Goal: Task Accomplishment & Management: Use online tool/utility

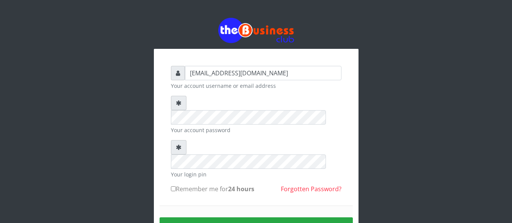
type input "[EMAIL_ADDRESS][DOMAIN_NAME]"
click at [267, 218] on button "Sign in" at bounding box center [256, 227] width 193 height 19
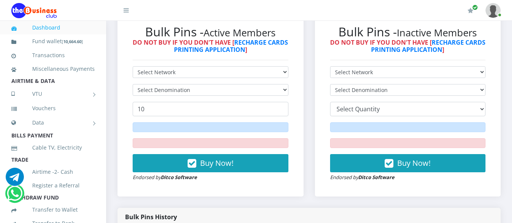
scroll to position [210, 0]
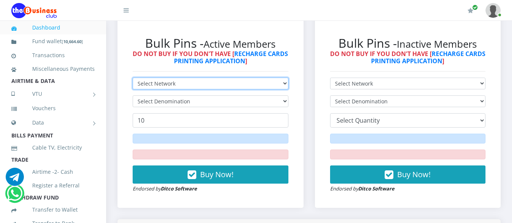
click at [284, 81] on select "Select Network MTN Globacom 9Mobile Airtel" at bounding box center [211, 84] width 156 height 12
select select "MTN"
click at [133, 78] on select "Select Network MTN Globacom 9Mobile Airtel" at bounding box center [211, 84] width 156 height 12
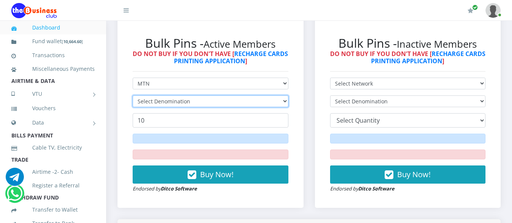
click at [287, 104] on select "Select Denomination" at bounding box center [211, 102] width 156 height 12
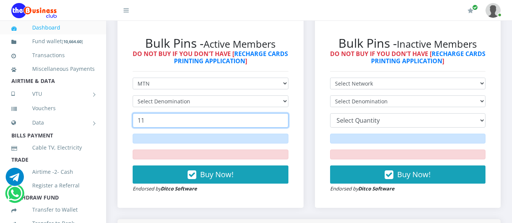
click at [281, 117] on input "11" at bounding box center [211, 120] width 156 height 14
click at [281, 117] on input "12" at bounding box center [211, 120] width 156 height 14
click at [281, 117] on input "13" at bounding box center [211, 120] width 156 height 14
click at [281, 117] on input "14" at bounding box center [211, 120] width 156 height 14
click at [281, 117] on input "15" at bounding box center [211, 120] width 156 height 14
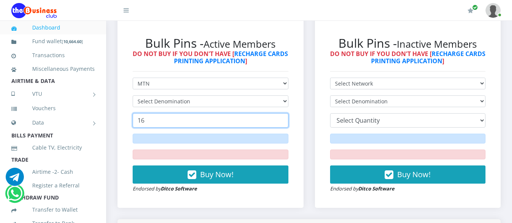
click at [281, 117] on input "16" at bounding box center [211, 120] width 156 height 14
click at [281, 117] on input "17" at bounding box center [211, 120] width 156 height 14
click at [281, 117] on input "18" at bounding box center [211, 120] width 156 height 14
click at [281, 117] on input "19" at bounding box center [211, 120] width 156 height 14
type input "20"
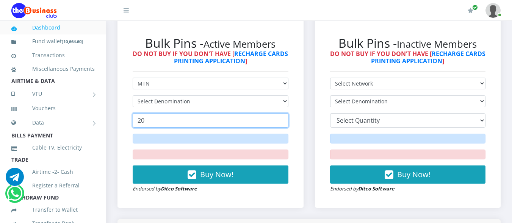
click at [281, 117] on input "20" at bounding box center [211, 120] width 156 height 14
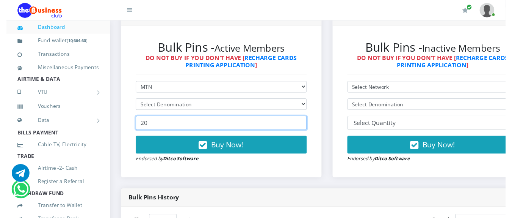
scroll to position [217, 0]
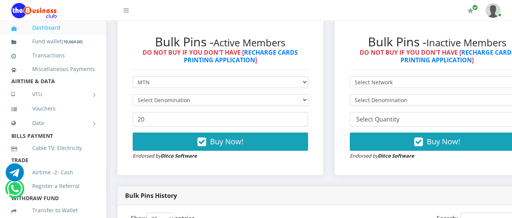
click at [404, 199] on div "Bulk Pins History" at bounding box center [329, 195] width 423 height 19
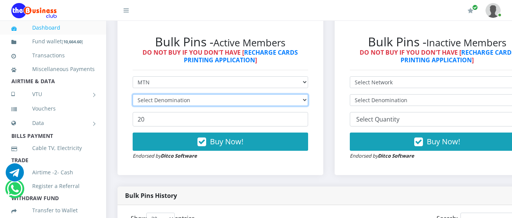
click at [308, 101] on select "Select Denomination" at bounding box center [221, 100] width 176 height 12
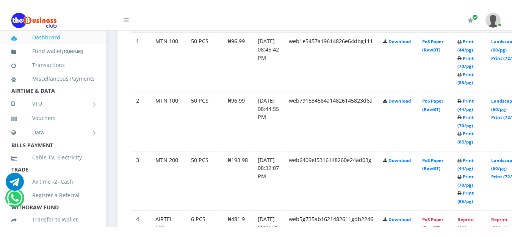
scroll to position [445, 0]
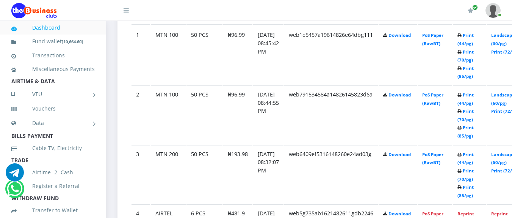
click at [444, 40] on td "PoS Paper (RawBT)" at bounding box center [435, 55] width 35 height 59
click at [444, 36] on link "PoS Paper (RawBT)" at bounding box center [432, 39] width 21 height 14
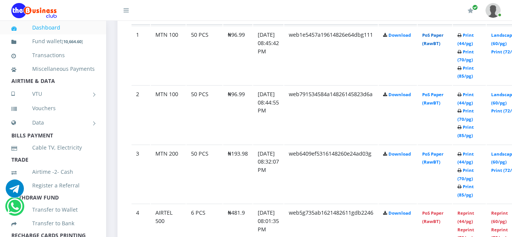
click at [443, 42] on link "PoS Paper (RawBT)" at bounding box center [432, 39] width 21 height 14
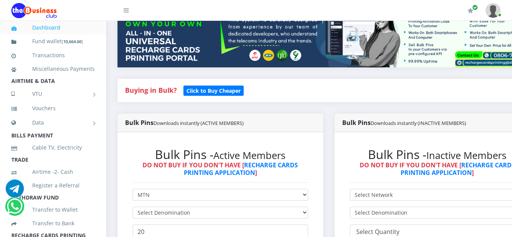
scroll to position [140, 0]
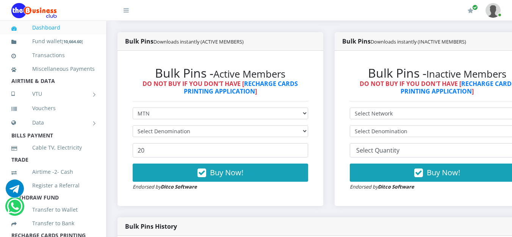
drag, startPoint x: 514, startPoint y: 80, endPoint x: 516, endPoint y: 48, distance: 32.3
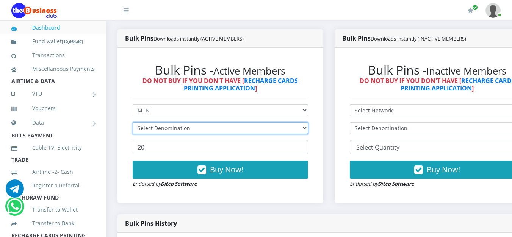
click at [308, 130] on select "Select Denomination" at bounding box center [221, 128] width 176 height 12
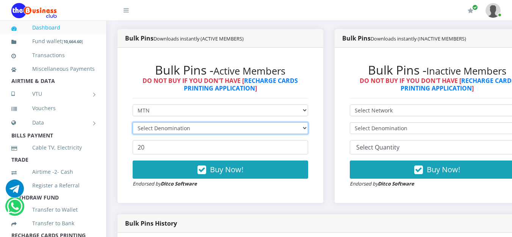
click at [308, 130] on select "Select Denomination" at bounding box center [221, 128] width 176 height 12
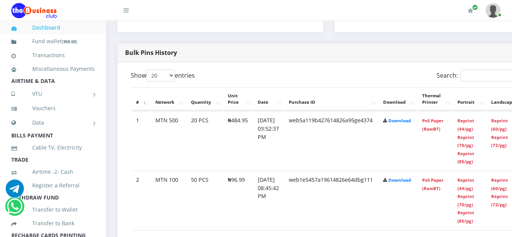
scroll to position [356, 0]
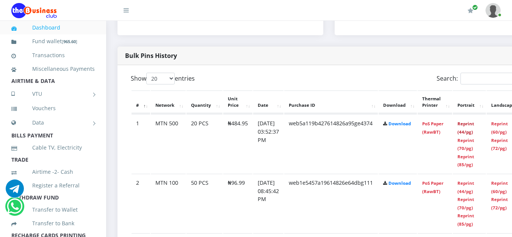
click at [474, 127] on link "Reprint (44/pg)" at bounding box center [466, 128] width 17 height 14
